Goal: Transaction & Acquisition: Purchase product/service

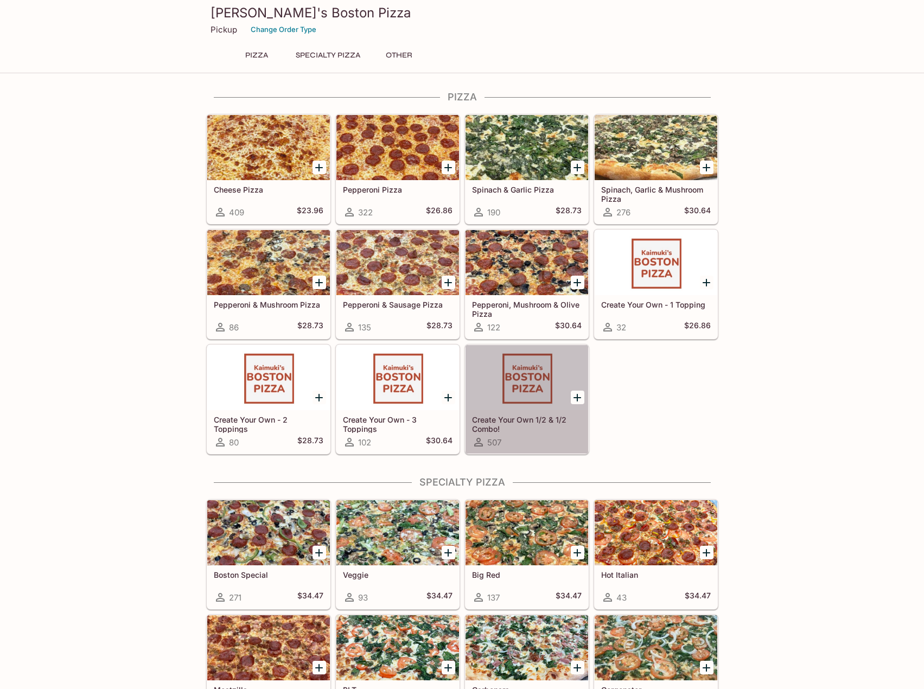
click at [538, 380] on div at bounding box center [526, 377] width 123 height 65
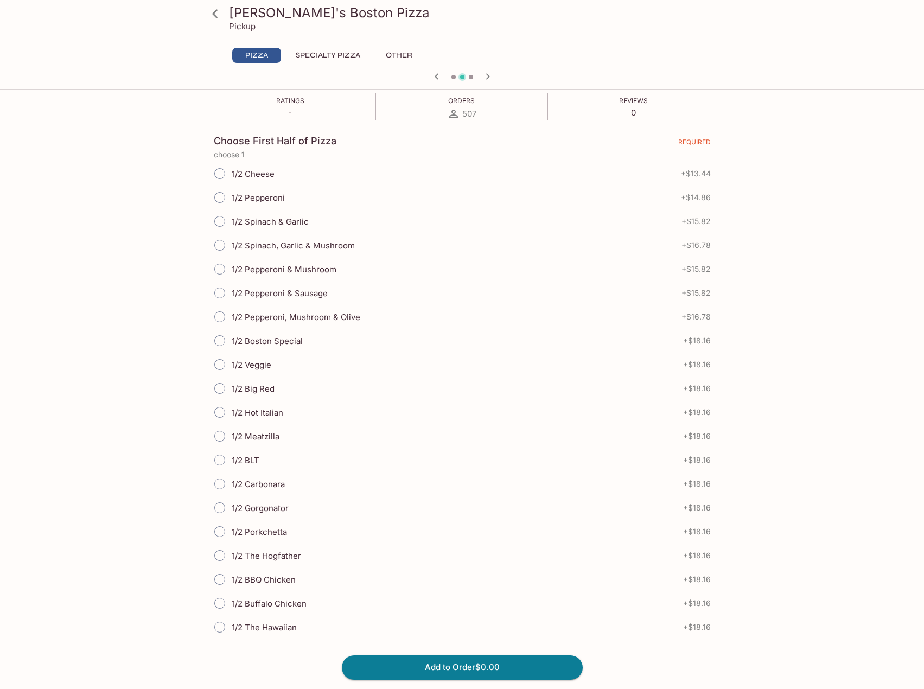
scroll to position [217, 0]
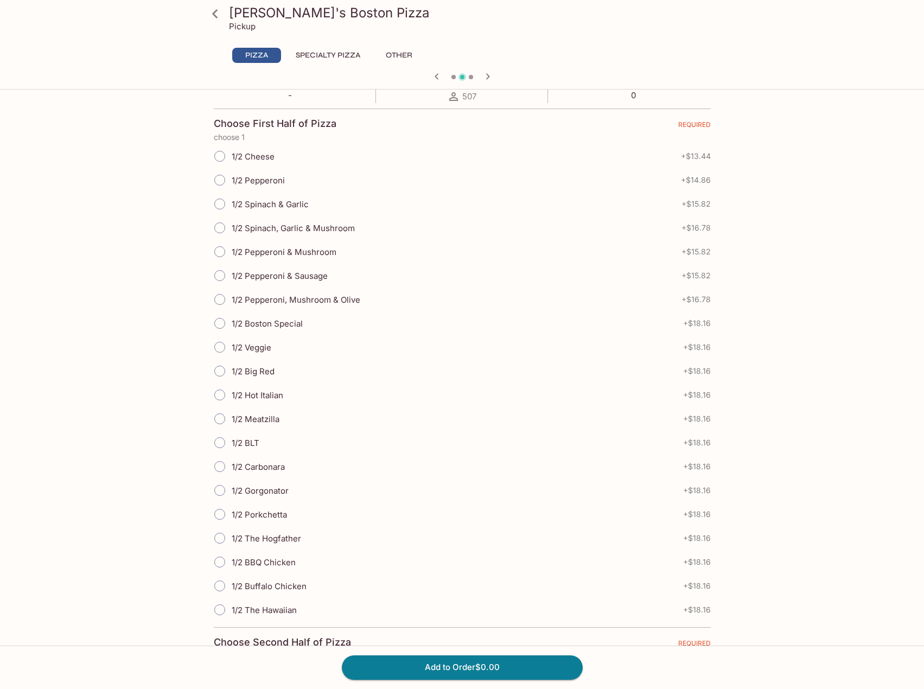
click at [296, 200] on span "1/2 Spinach & Garlic" at bounding box center [270, 204] width 77 height 10
click at [231, 200] on input "1/2 Spinach & Garlic" at bounding box center [219, 204] width 23 height 23
radio input "true"
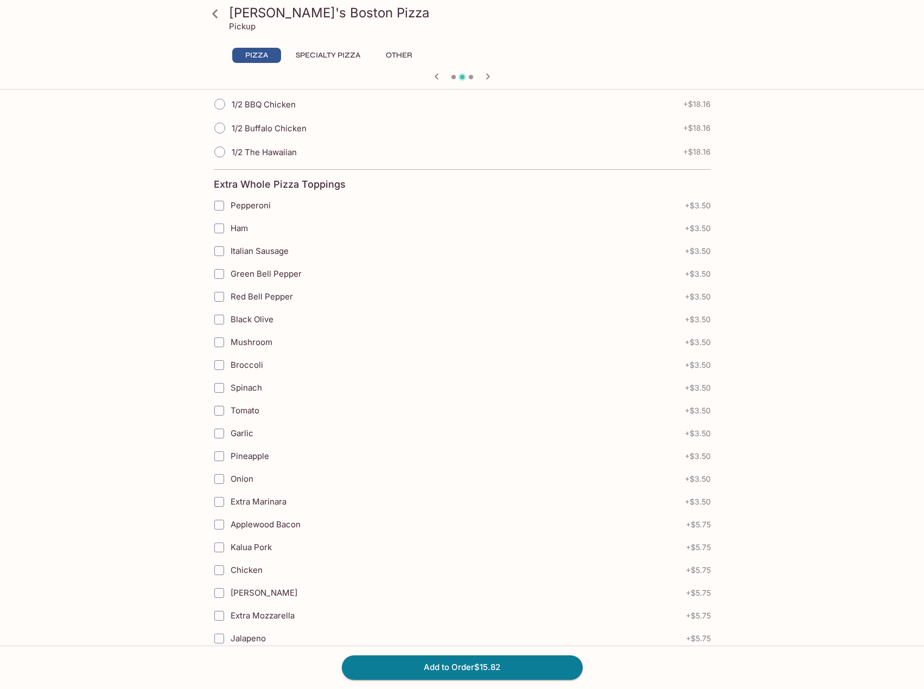
scroll to position [1247, 0]
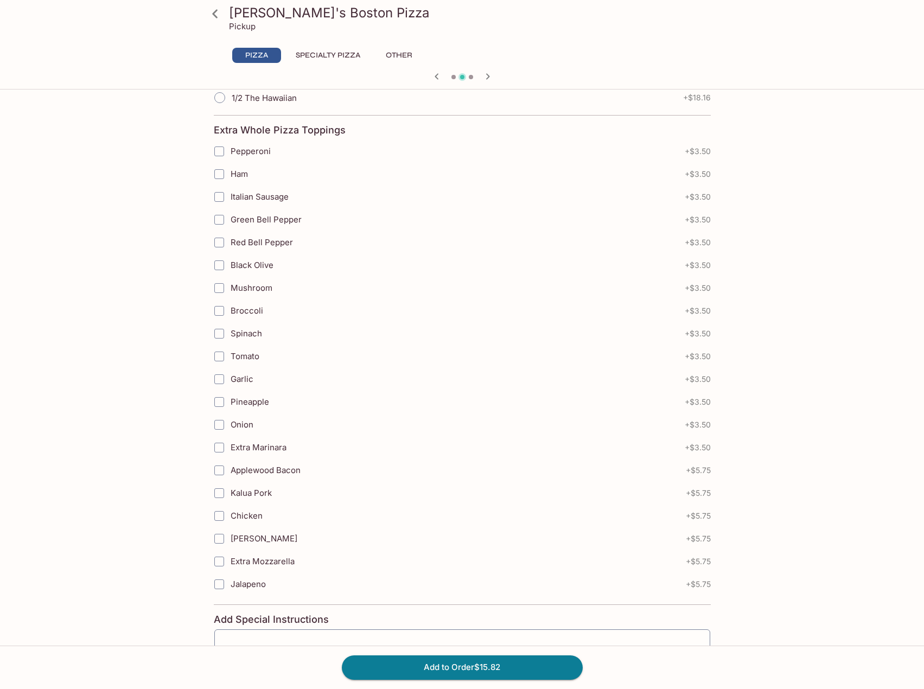
click at [313, 468] on label "Applewood Bacon" at bounding box center [395, 470] width 374 height 23
click at [230, 468] on input "Applewood Bacon" at bounding box center [219, 470] width 22 height 22
checkbox input "true"
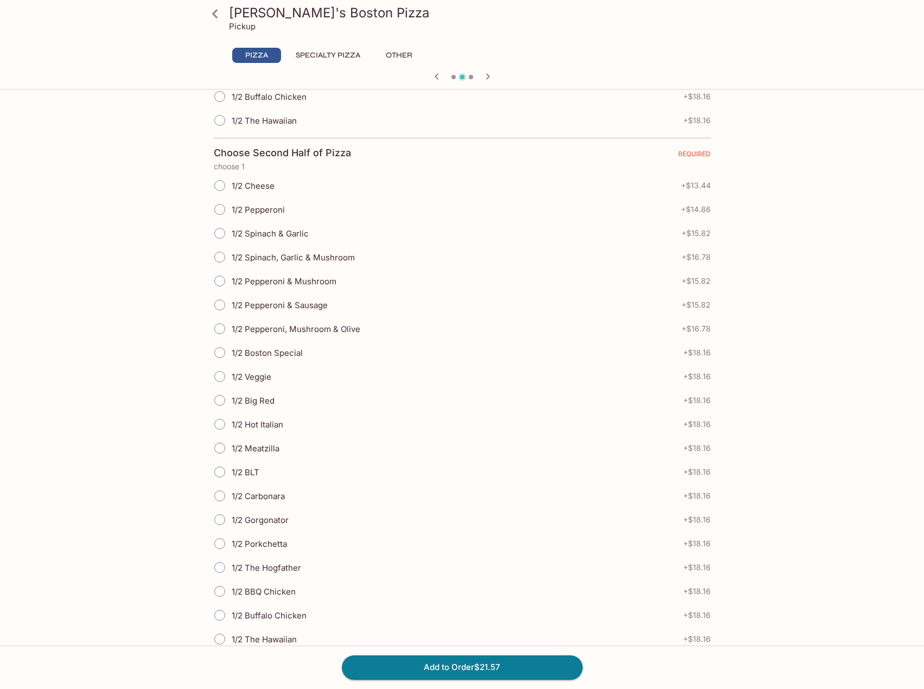
scroll to position [759, 0]
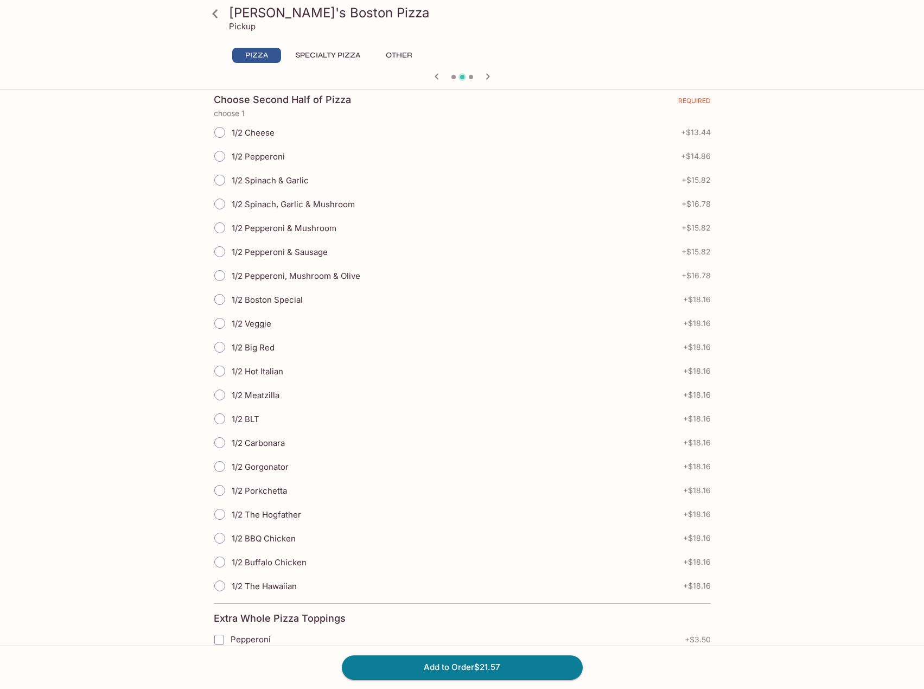
drag, startPoint x: 515, startPoint y: 305, endPoint x: 526, endPoint y: 316, distance: 15.0
click at [548, 319] on div "1/2 Veggie + $18.16" at bounding box center [462, 323] width 497 height 24
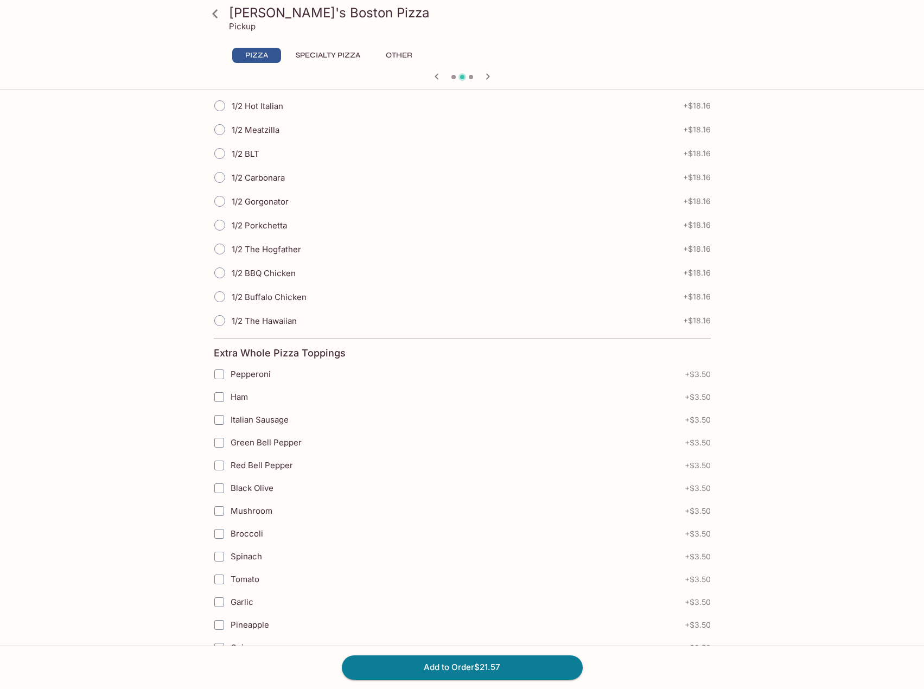
click at [563, 307] on div "1/2 Cheese + $13.44 1/2 Pepperoni + $14.86 1/2 Spinach & Garlic + $15.82 1/2 Sp…" at bounding box center [462, 93] width 497 height 477
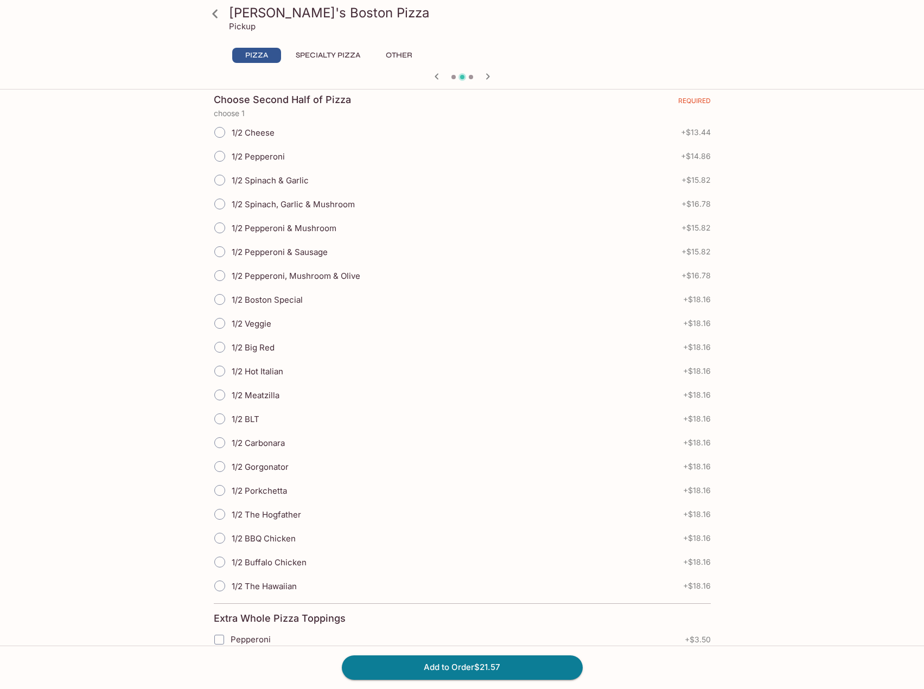
click at [284, 585] on span "1/2 The Hawaiian" at bounding box center [264, 586] width 65 height 10
click at [231, 585] on input "1/2 The Hawaiian" at bounding box center [219, 585] width 23 height 23
radio input "true"
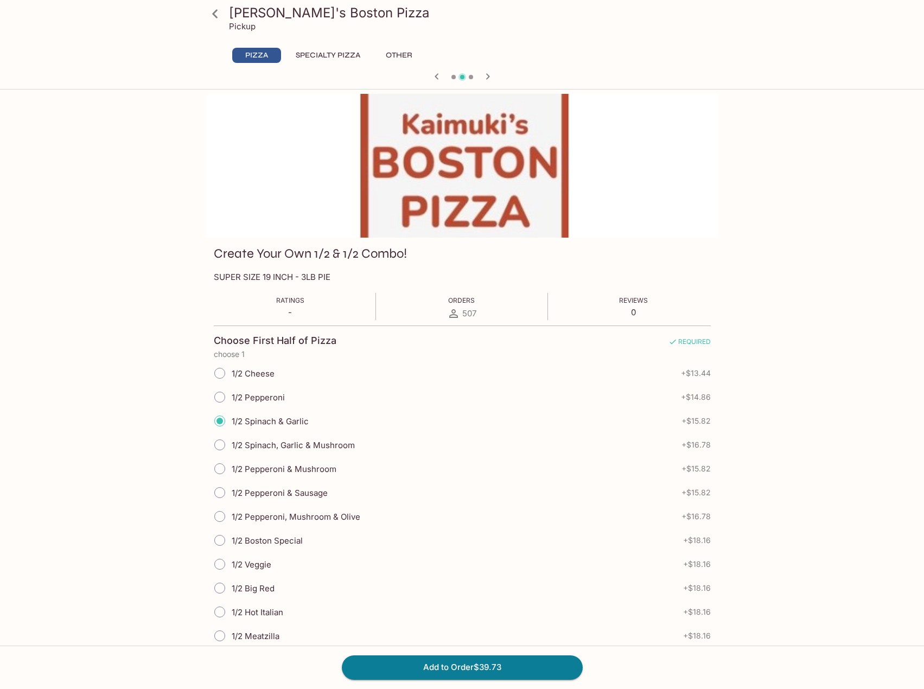
scroll to position [434, 0]
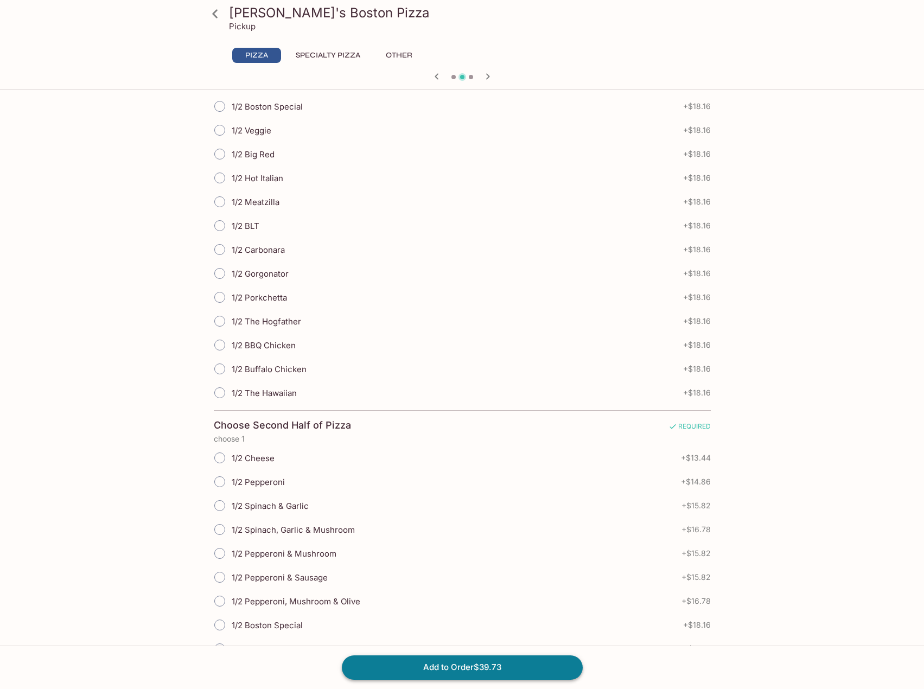
click at [542, 672] on button "Add to Order $39.73" at bounding box center [462, 667] width 241 height 24
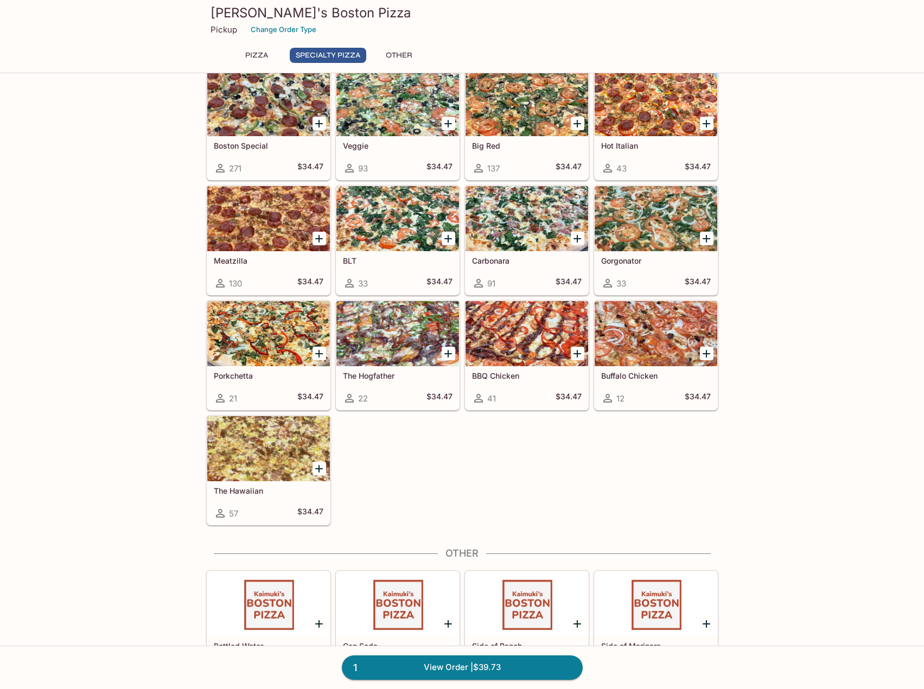
scroll to position [475, 0]
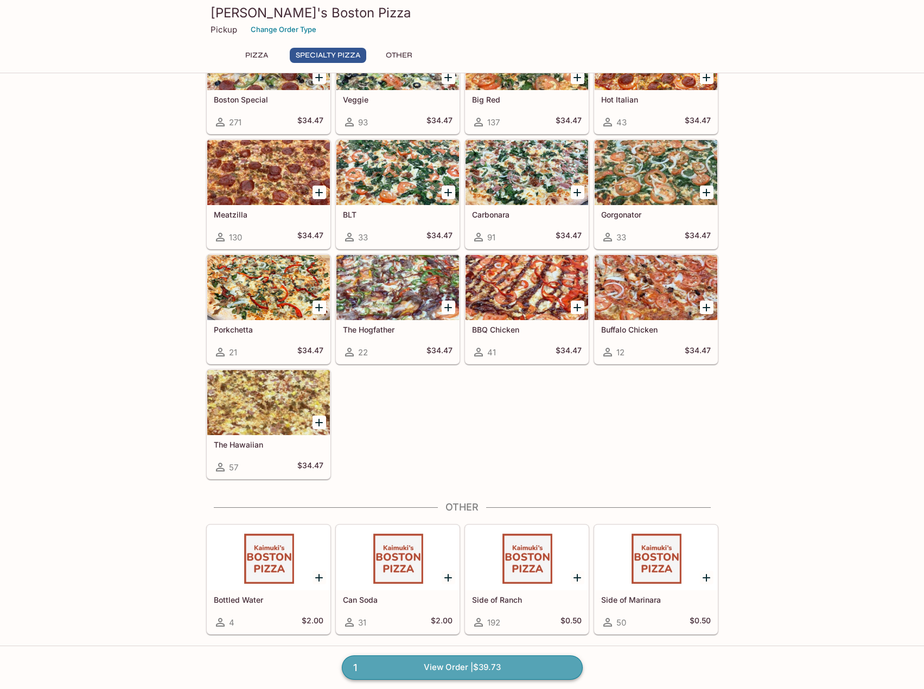
click at [514, 664] on link "1 View Order | $39.73" at bounding box center [462, 667] width 241 height 24
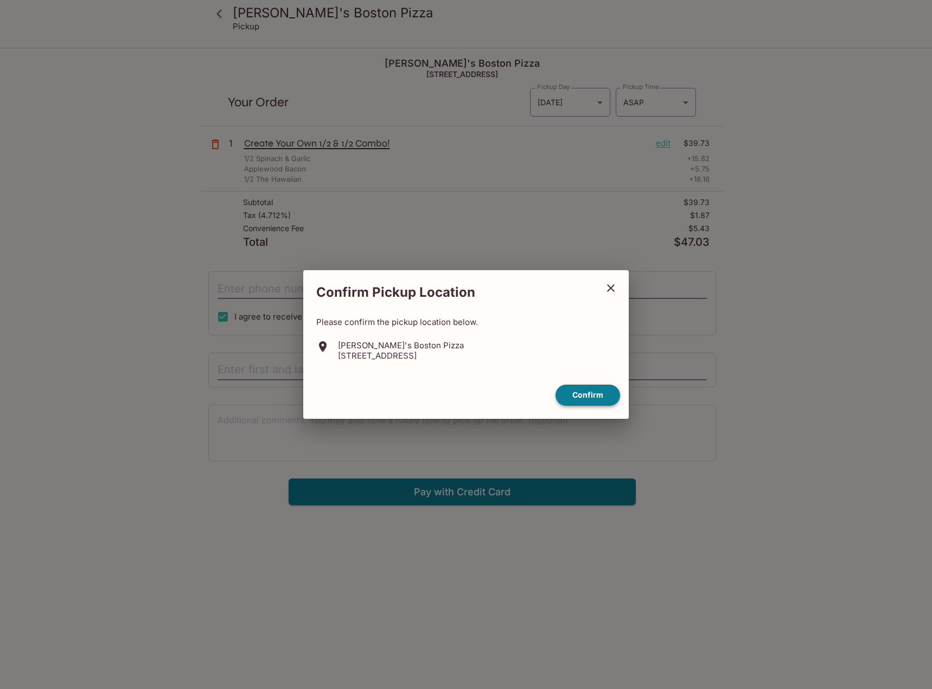
click at [573, 398] on button "Confirm" at bounding box center [587, 395] width 65 height 21
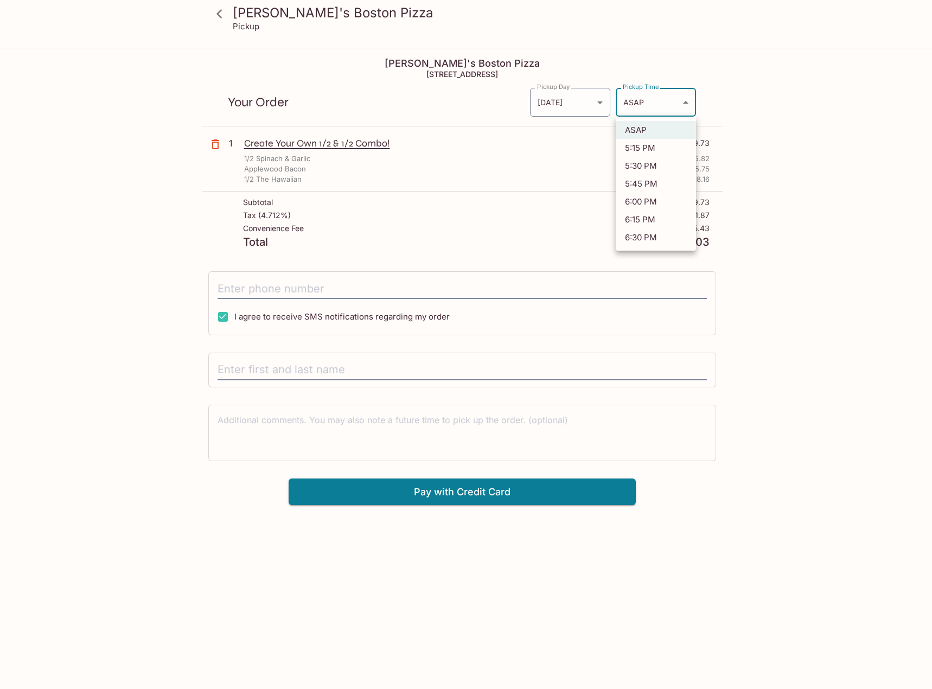
click at [680, 109] on body "[PERSON_NAME]'s Boston Pizza Pickup [PERSON_NAME]'s Boston Pizza [STREET_ADDRES…" at bounding box center [466, 393] width 932 height 689
click at [680, 239] on li "6:30 PM" at bounding box center [656, 237] width 80 height 18
type input "[DATE]T04:30:48.000000Z"
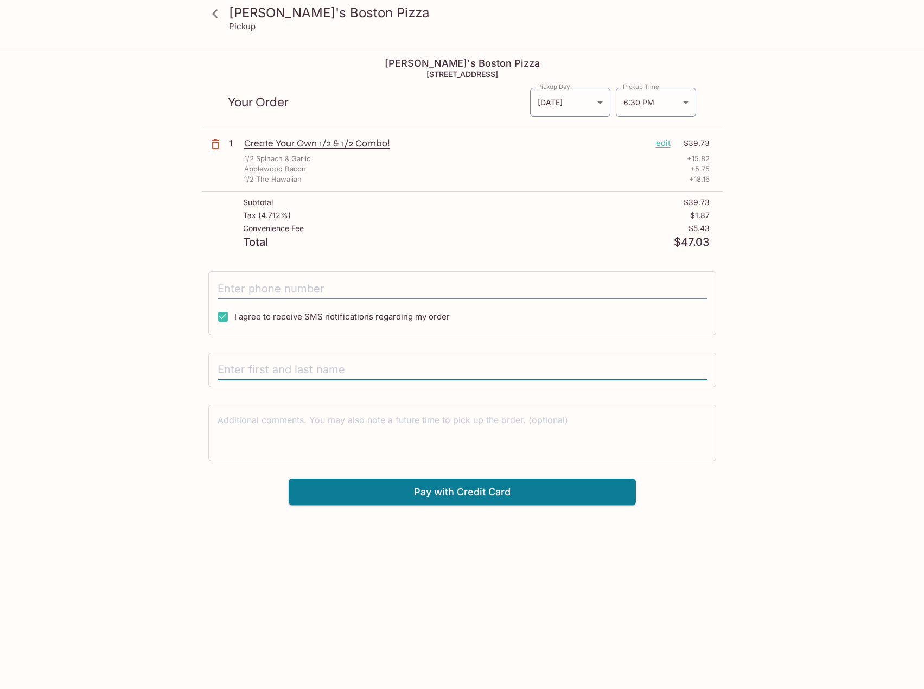
click at [294, 370] on input "text" at bounding box center [461, 370] width 489 height 21
type input "[PERSON_NAME]"
click at [446, 496] on button "Pay with Credit Card" at bounding box center [462, 491] width 347 height 27
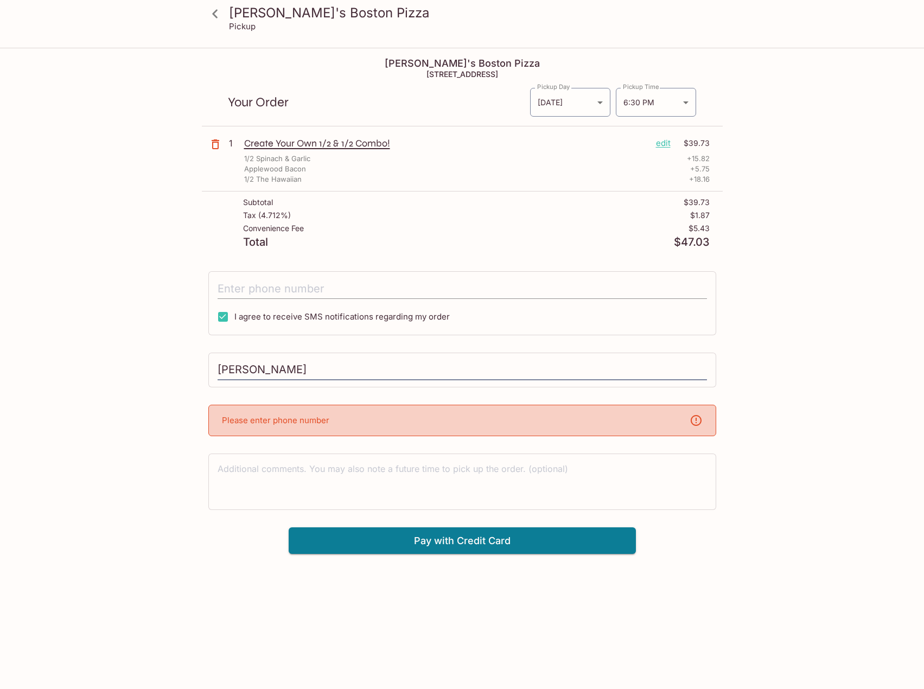
click at [268, 280] on input "tel" at bounding box center [461, 288] width 489 height 21
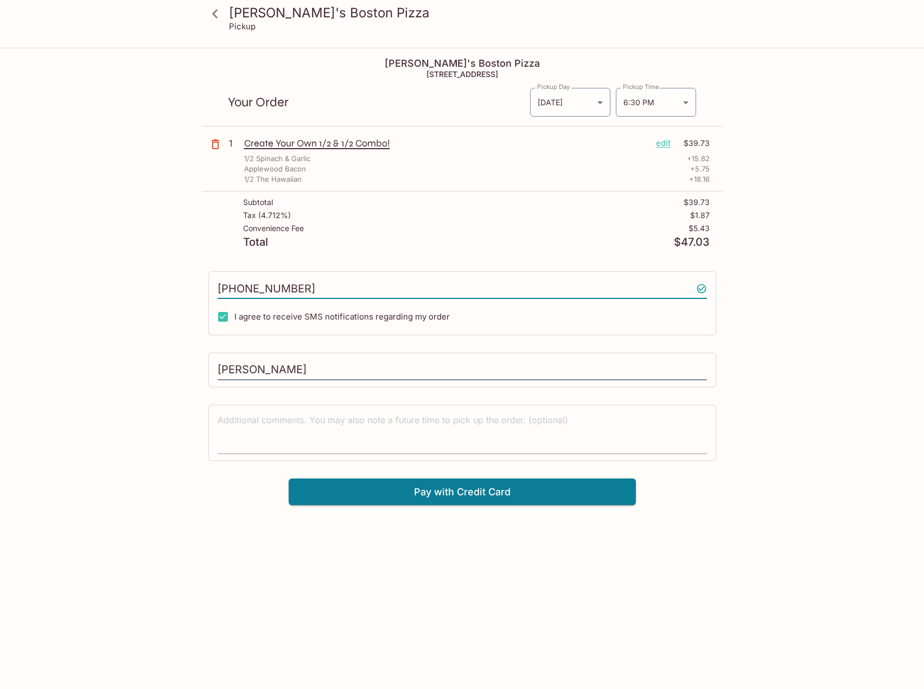
type input "[PHONE_NUMBER]"
click at [437, 425] on textarea at bounding box center [461, 432] width 489 height 37
type textarea "Whoever reads this, I hope you're having a good day :)"
click at [484, 494] on button "Pay with Credit Card" at bounding box center [462, 491] width 347 height 27
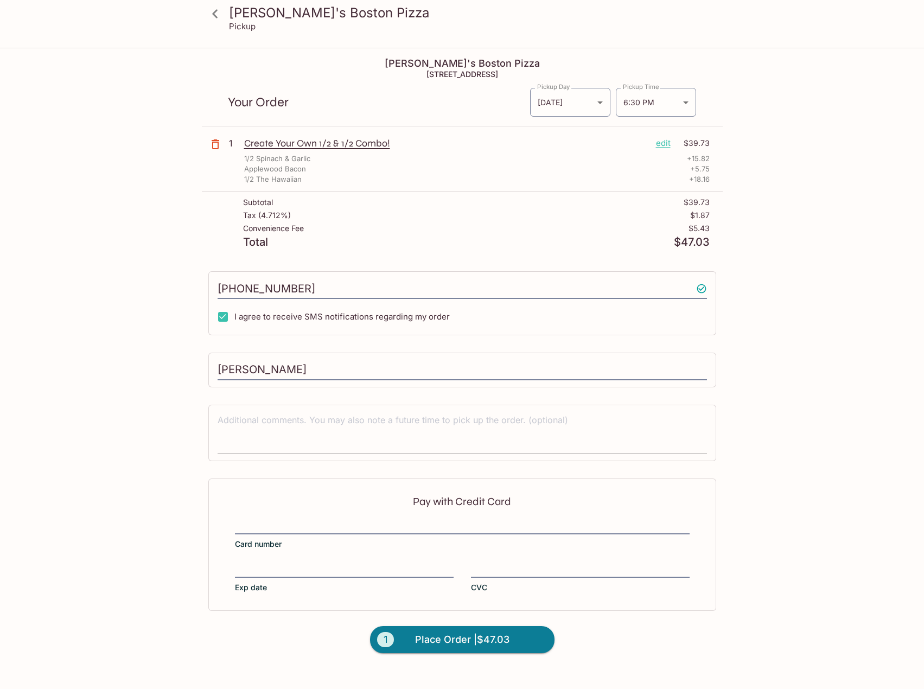
scroll to position [49, 0]
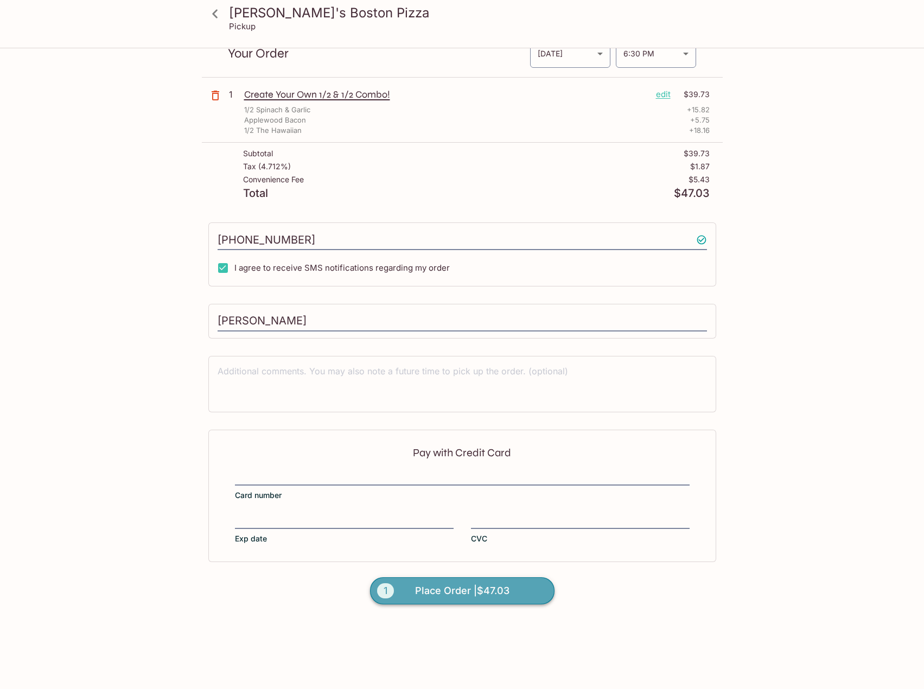
click at [468, 594] on span "Place Order | $47.03" at bounding box center [462, 590] width 94 height 17
